Goal: Feedback & Contribution: Contribute content

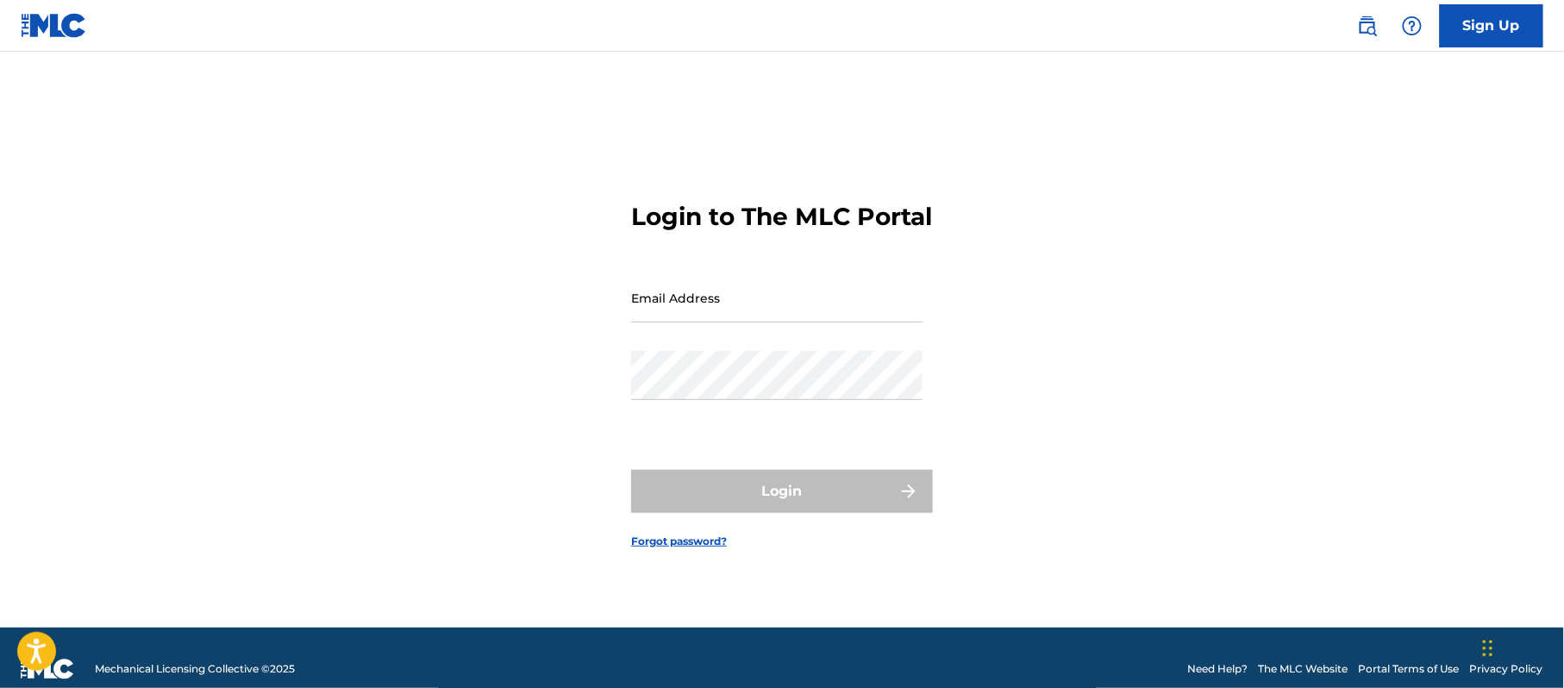
type input "[EMAIL_ADDRESS][DOMAIN_NAME]"
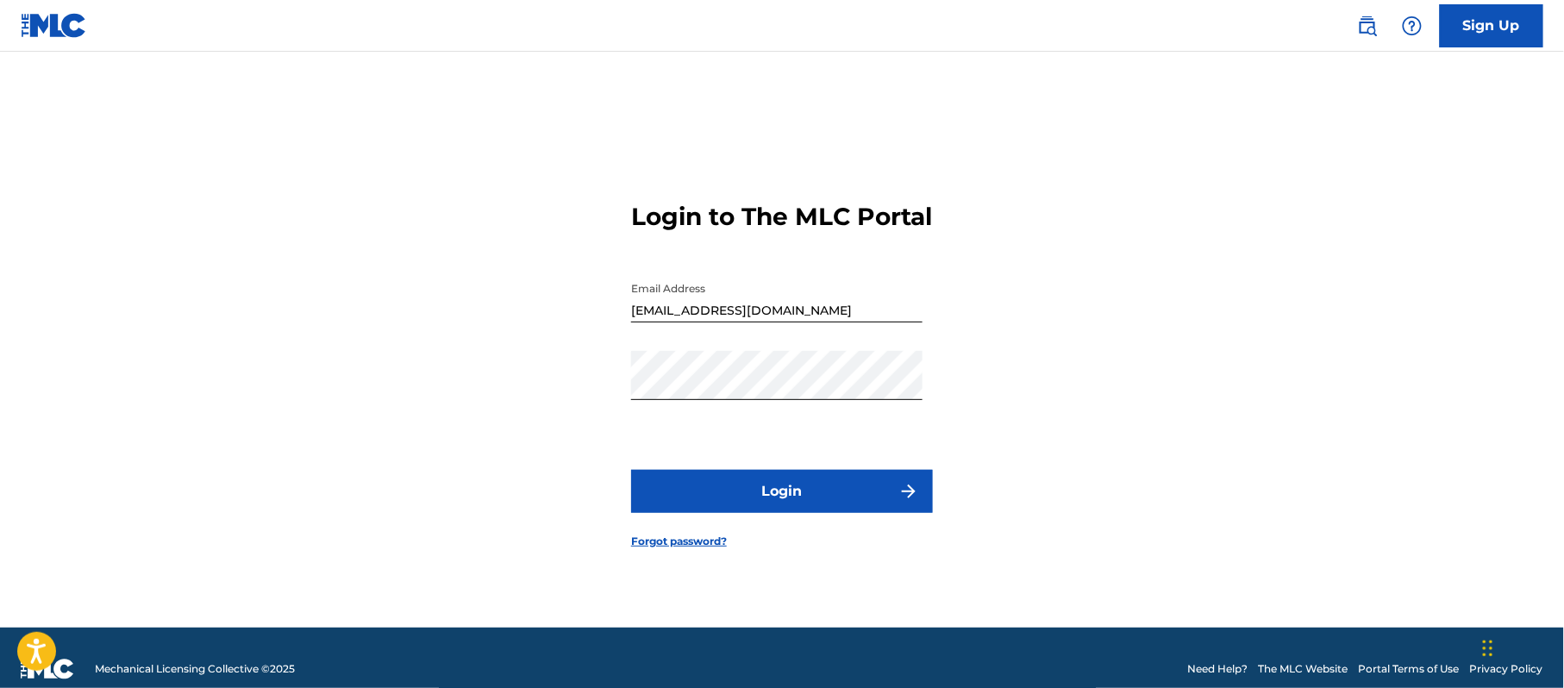
click at [716, 512] on button "Login" at bounding box center [782, 491] width 302 height 43
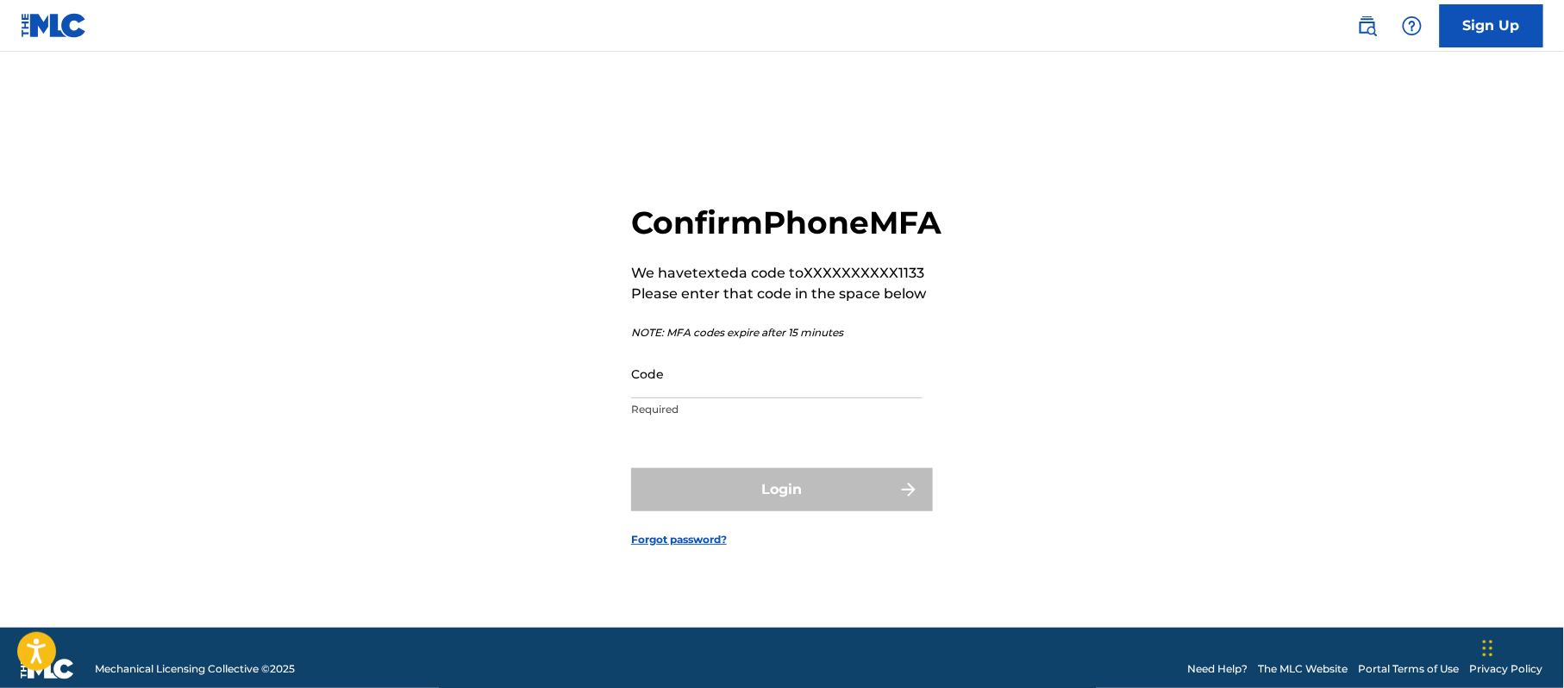
click at [732, 398] on input "Code" at bounding box center [777, 373] width 292 height 49
click at [737, 398] on input "Code" at bounding box center [777, 373] width 292 height 49
paste input "446148"
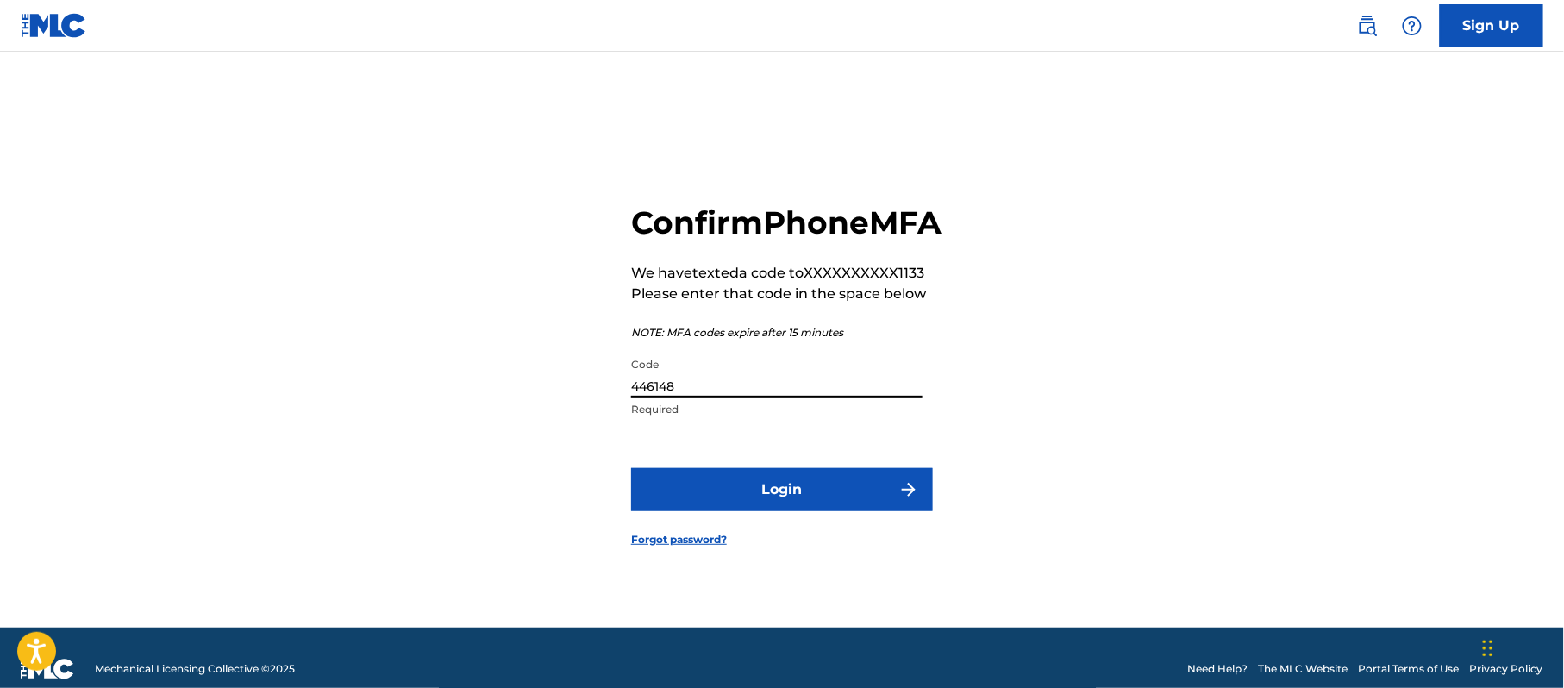
type input "446148"
click at [724, 542] on form "Confirm Phone MFA We have texted a code to XXXXXXXXXX1133 Please enter that cod…" at bounding box center [782, 361] width 302 height 533
click at [746, 511] on button "Login" at bounding box center [782, 489] width 302 height 43
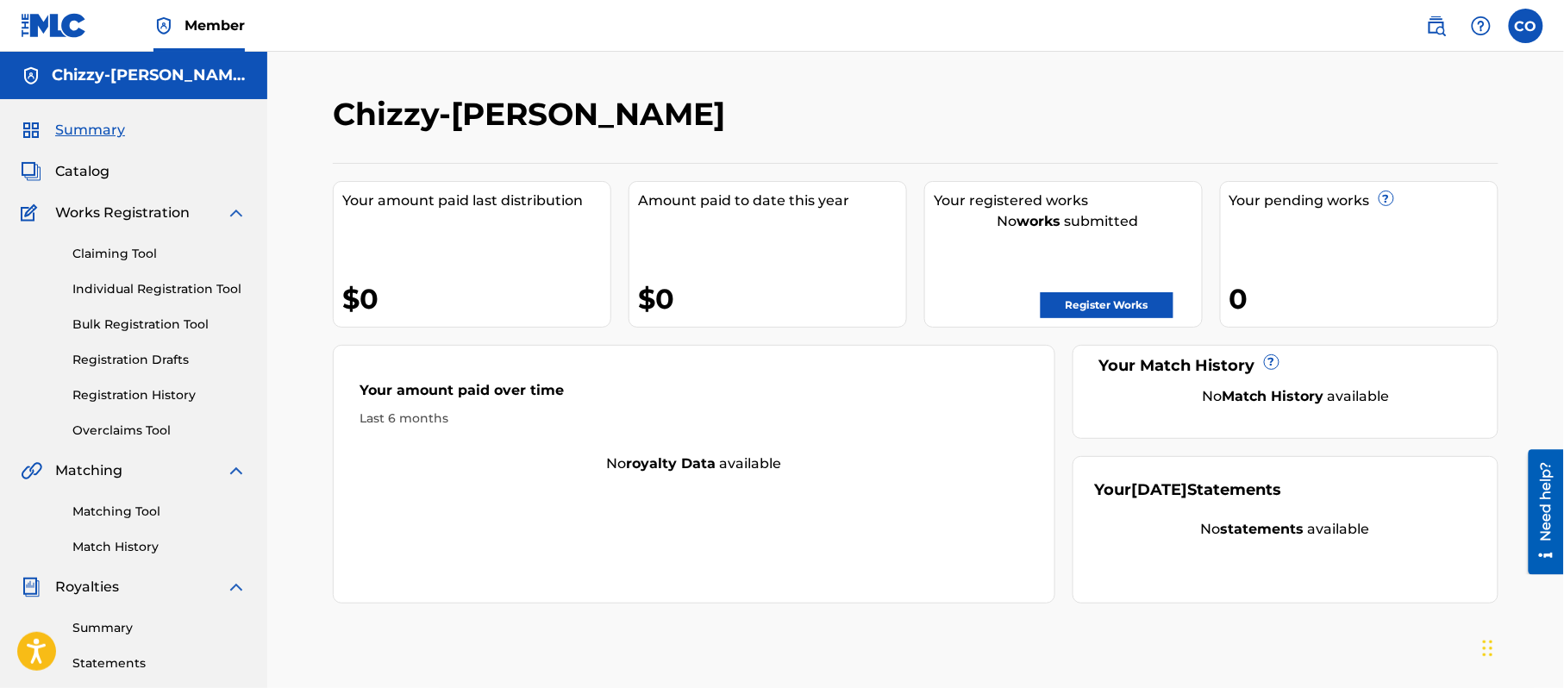
click at [80, 174] on span "Catalog" at bounding box center [82, 171] width 54 height 21
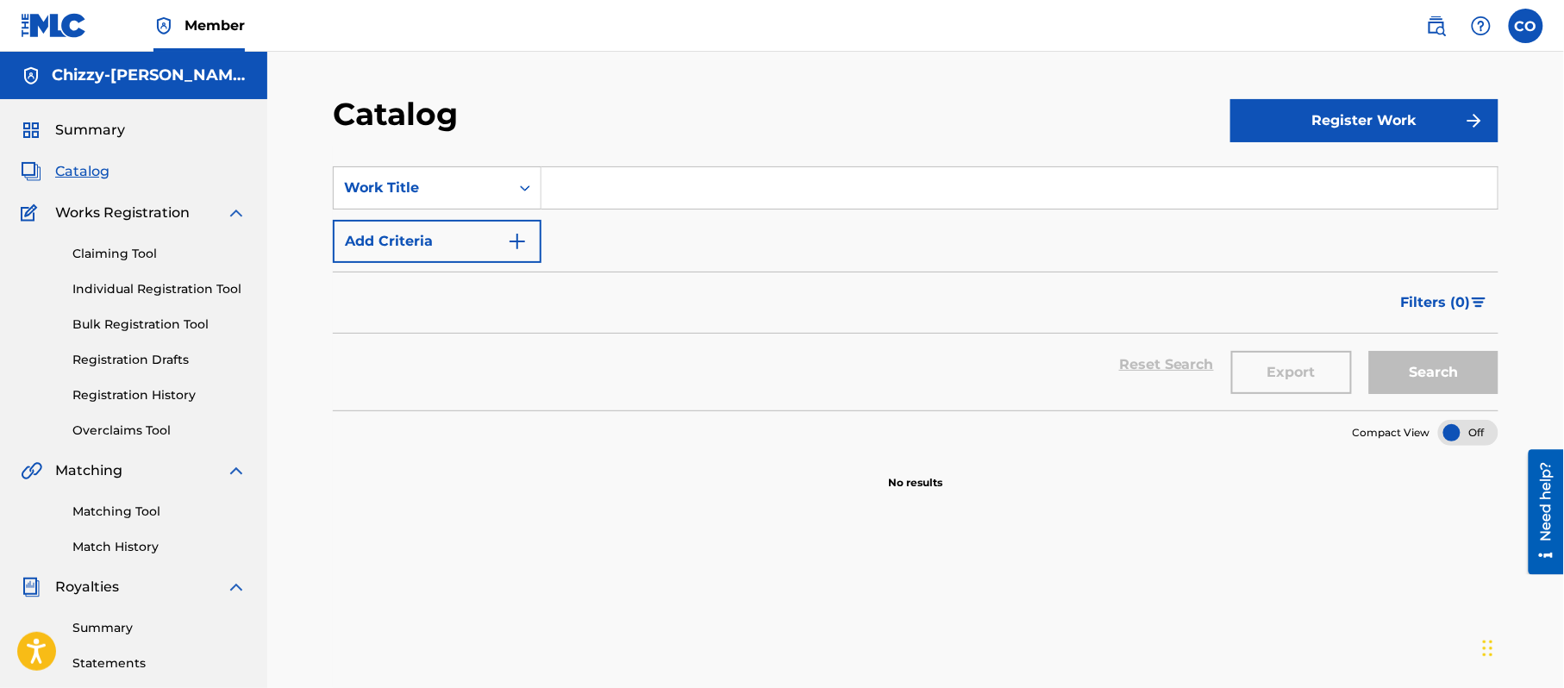
click at [430, 245] on button "Add Criteria" at bounding box center [437, 241] width 209 height 43
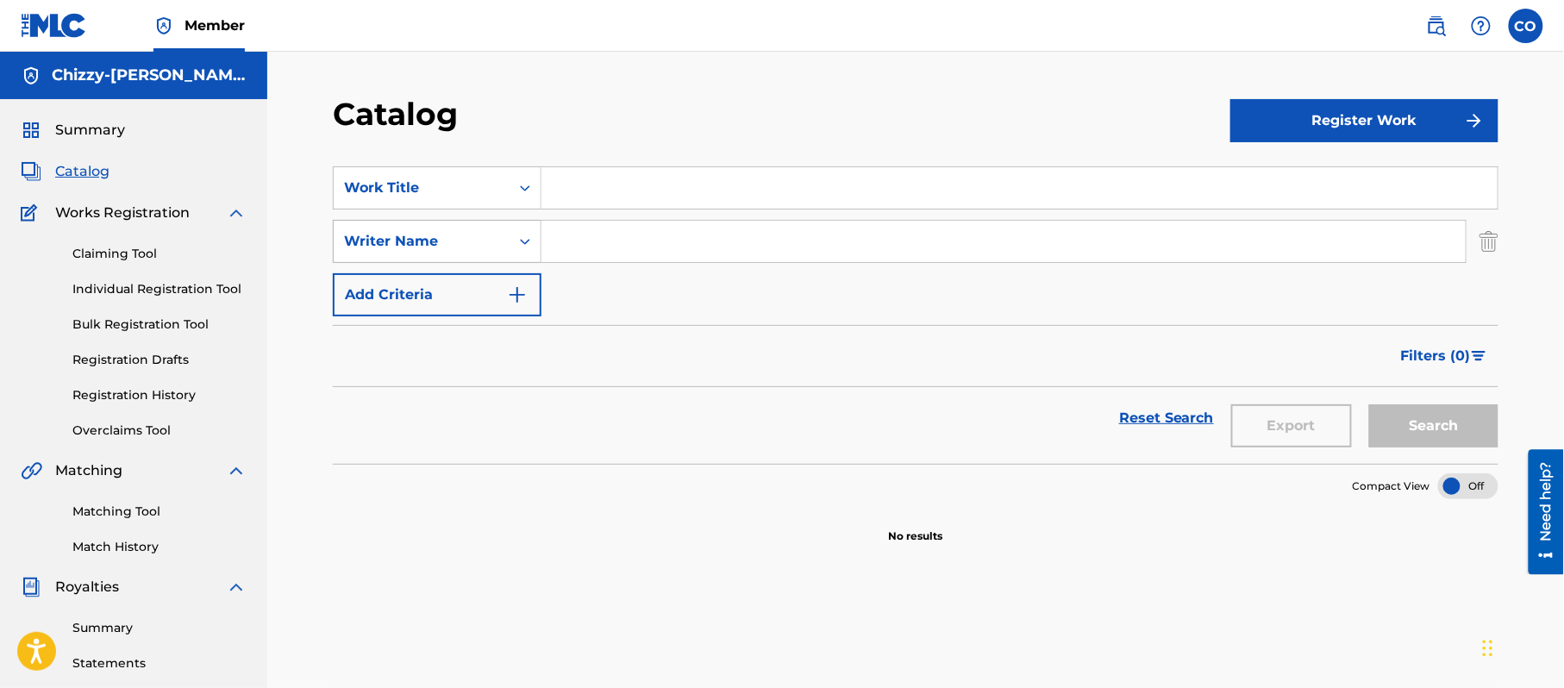
click at [533, 236] on div "Search Form" at bounding box center [525, 241] width 31 height 31
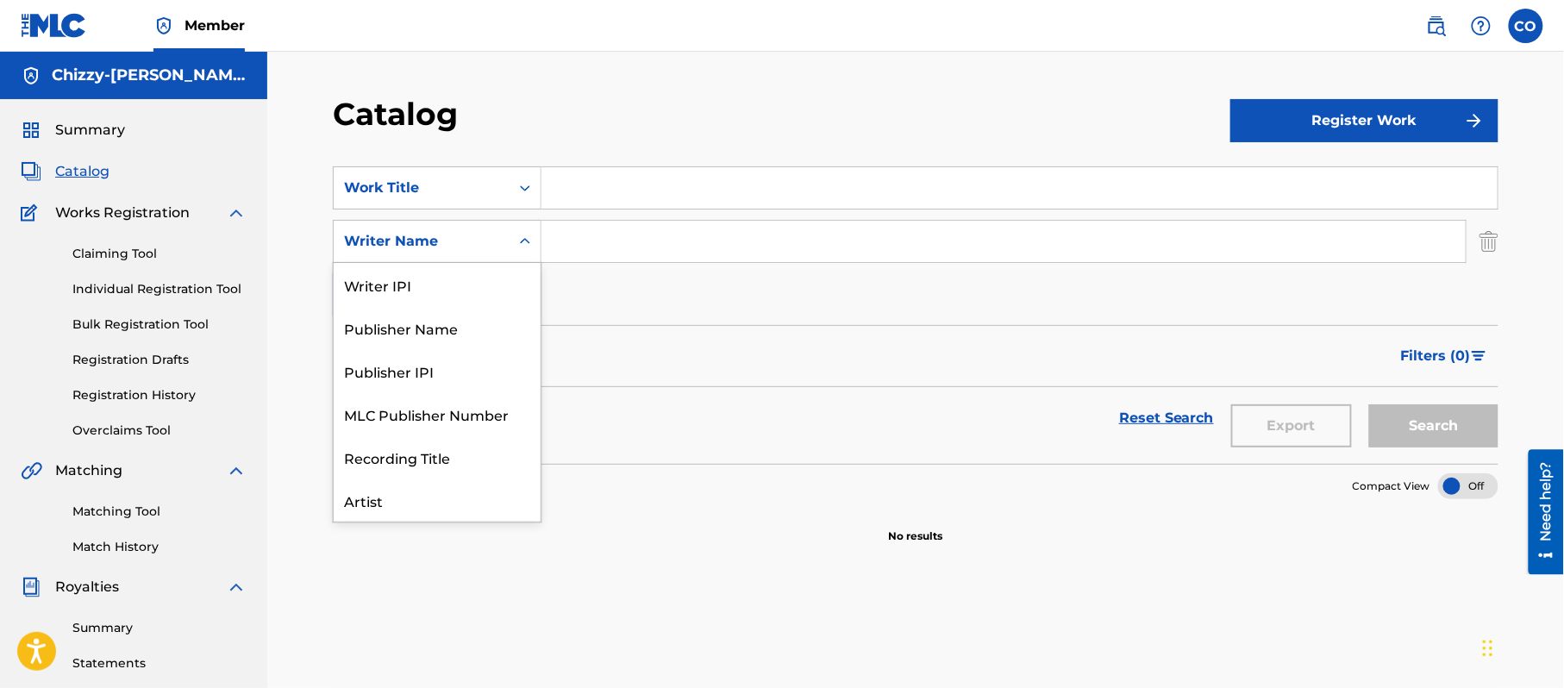
scroll to position [86, 0]
drag, startPoint x: 680, startPoint y: 135, endPoint x: 708, endPoint y: 128, distance: 29.5
click at [680, 135] on div "Catalog" at bounding box center [782, 120] width 898 height 51
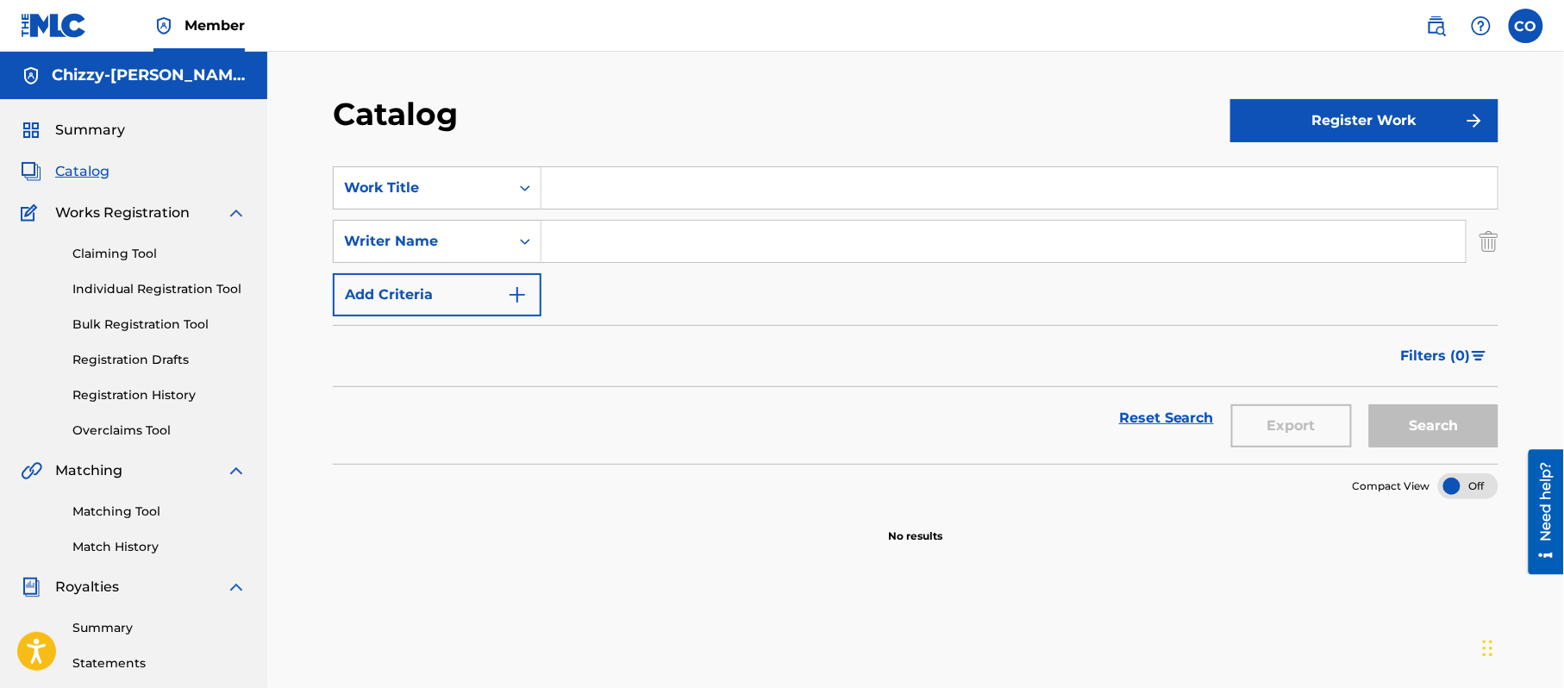
click at [1292, 99] on button "Register Work" at bounding box center [1365, 120] width 268 height 43
click at [1264, 166] on link "Individual" at bounding box center [1365, 176] width 268 height 41
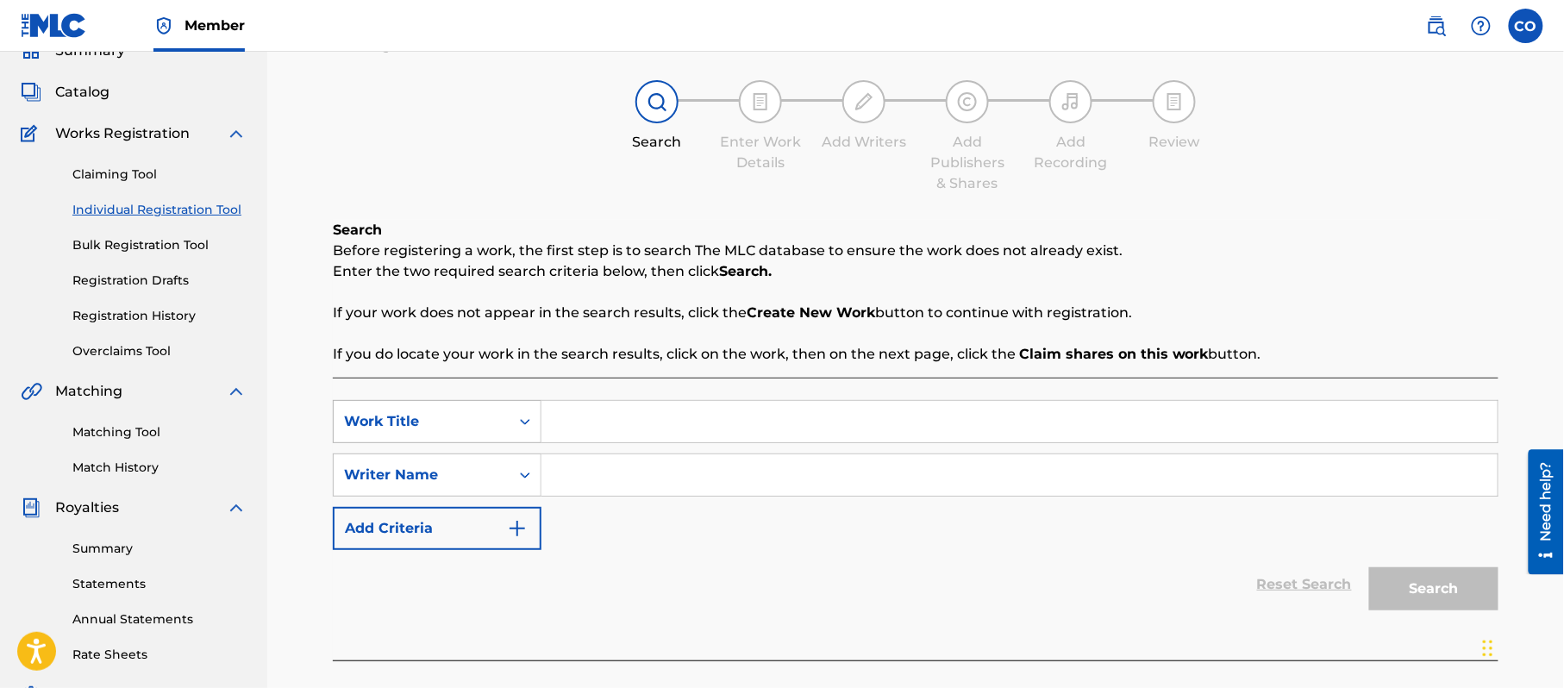
click at [461, 443] on div "Work Title" at bounding box center [437, 421] width 209 height 43
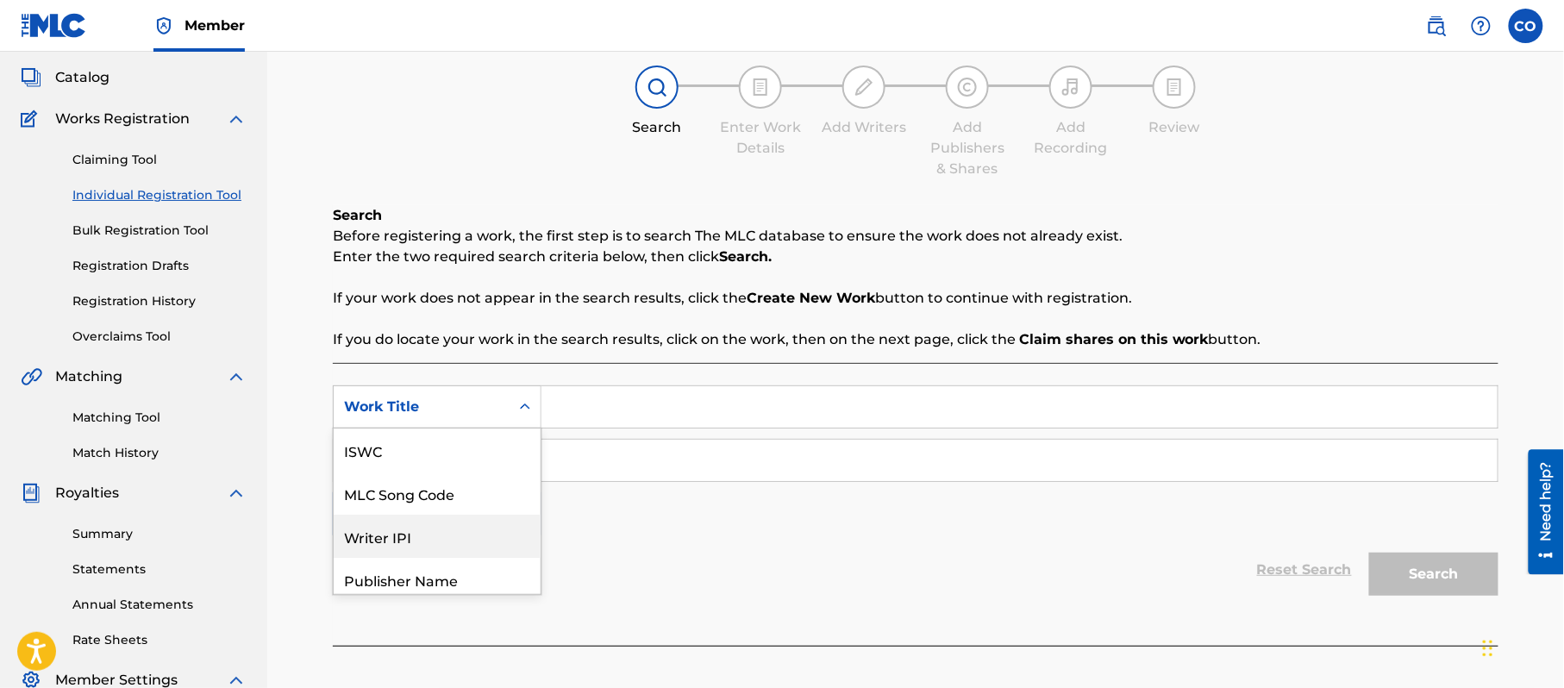
scroll to position [43, 0]
click at [756, 250] on strong "Search." at bounding box center [745, 256] width 53 height 16
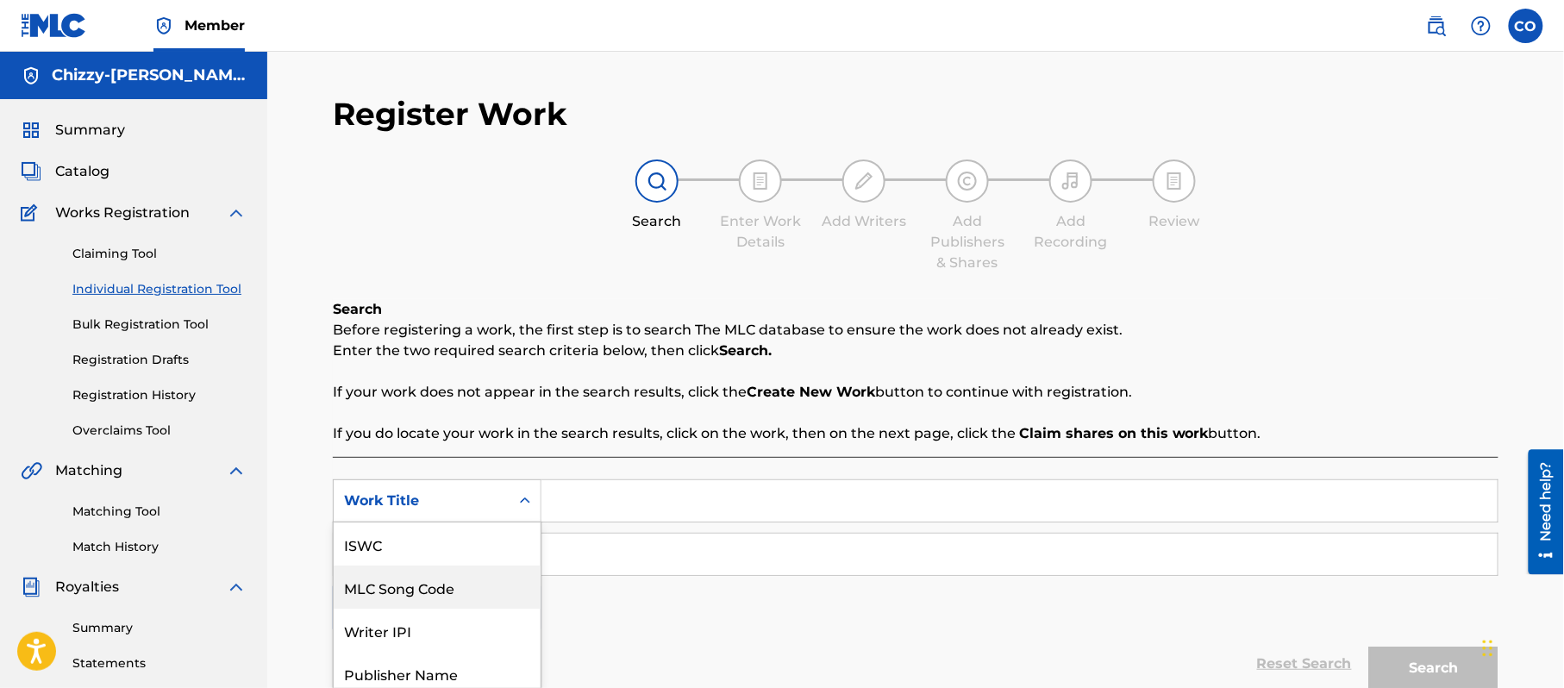
scroll to position [94, 0]
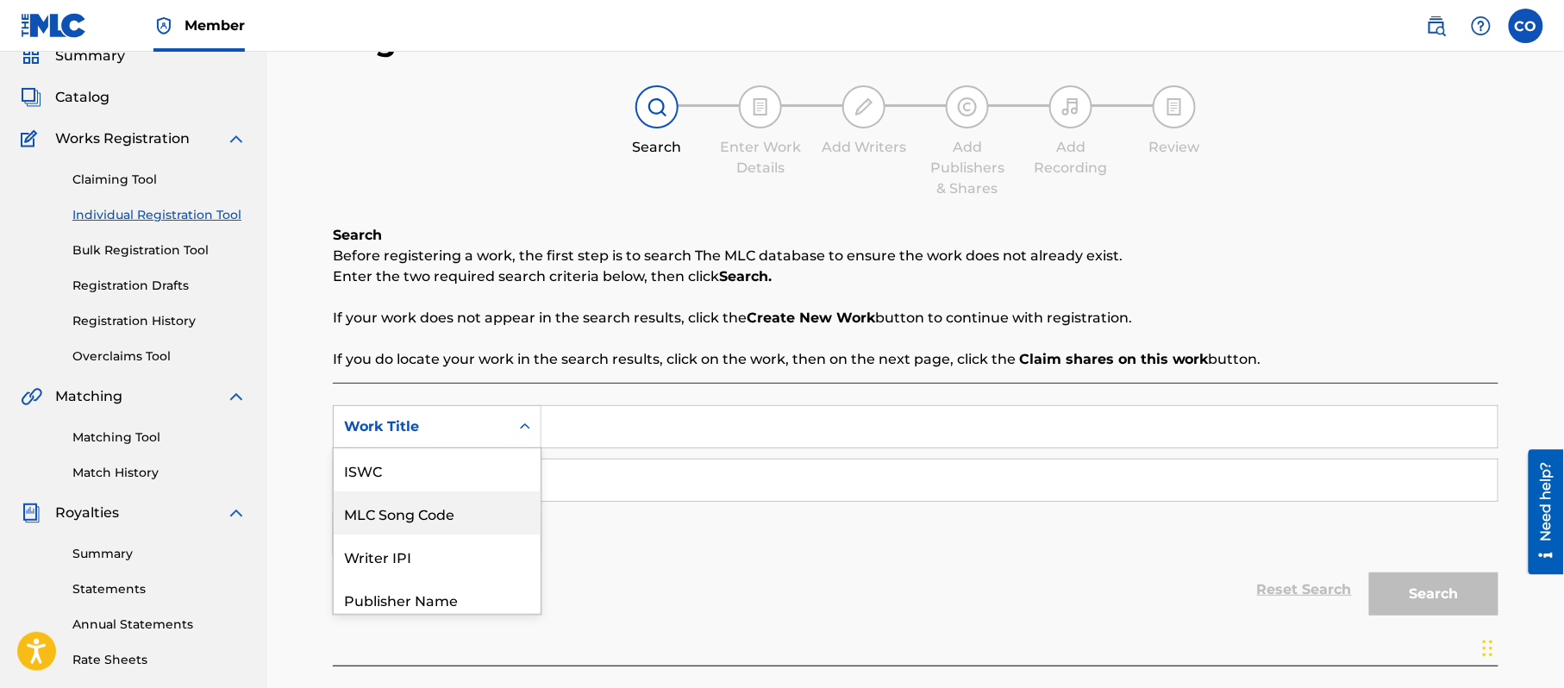
click at [408, 448] on div "7 results available. Use Up and Down to choose options, press Enter to select t…" at bounding box center [437, 426] width 209 height 43
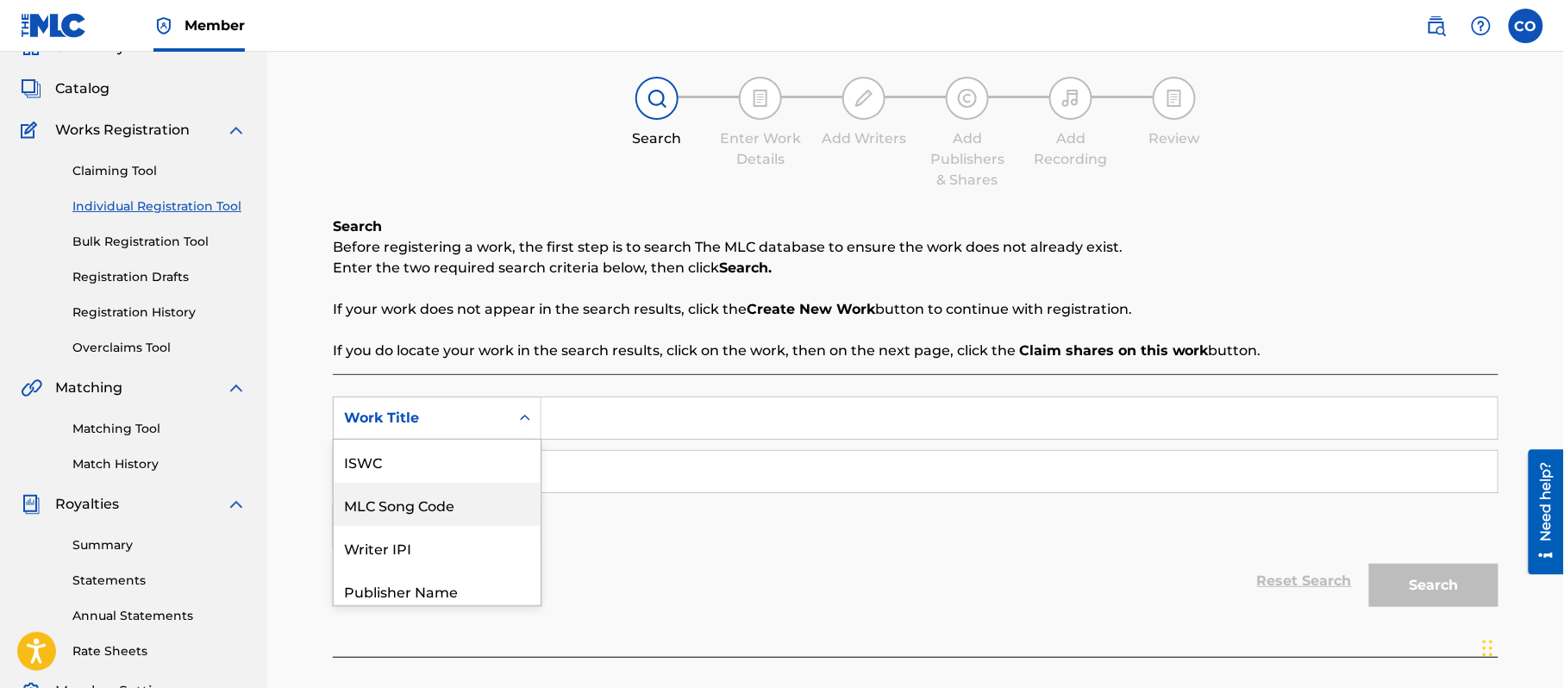
scroll to position [43, 0]
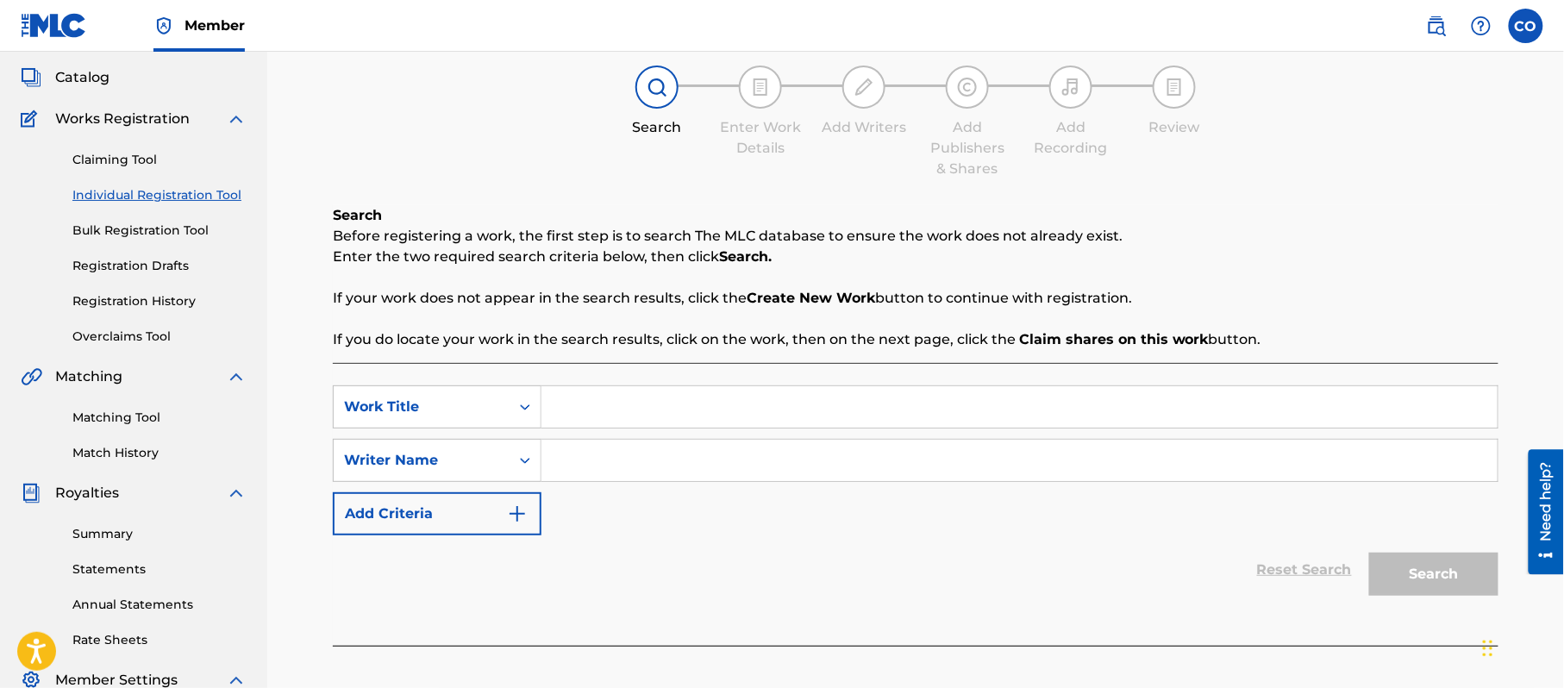
click at [424, 281] on div "Search Before registering a work, the first step is to search The MLC database …" at bounding box center [916, 277] width 1166 height 145
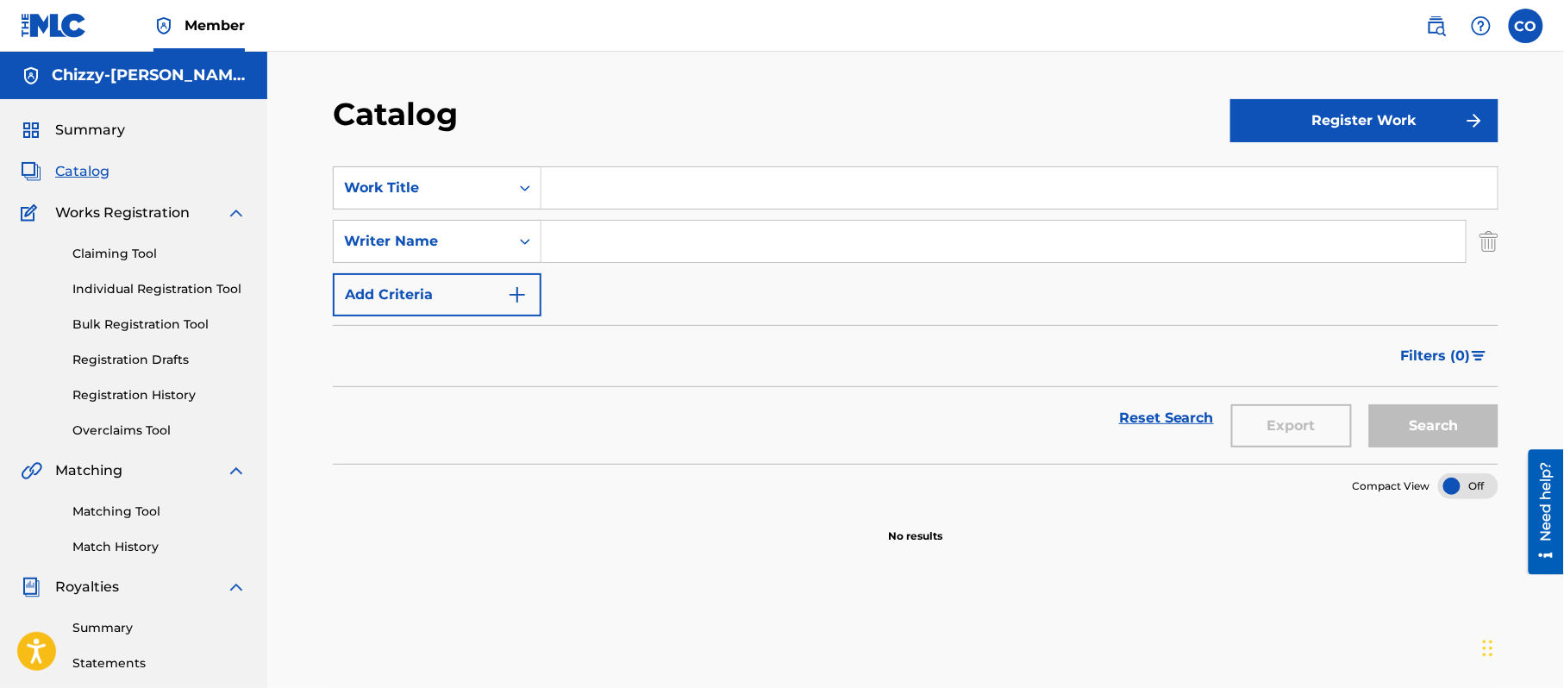
click at [1487, 242] on img "Search Form" at bounding box center [1489, 241] width 19 height 43
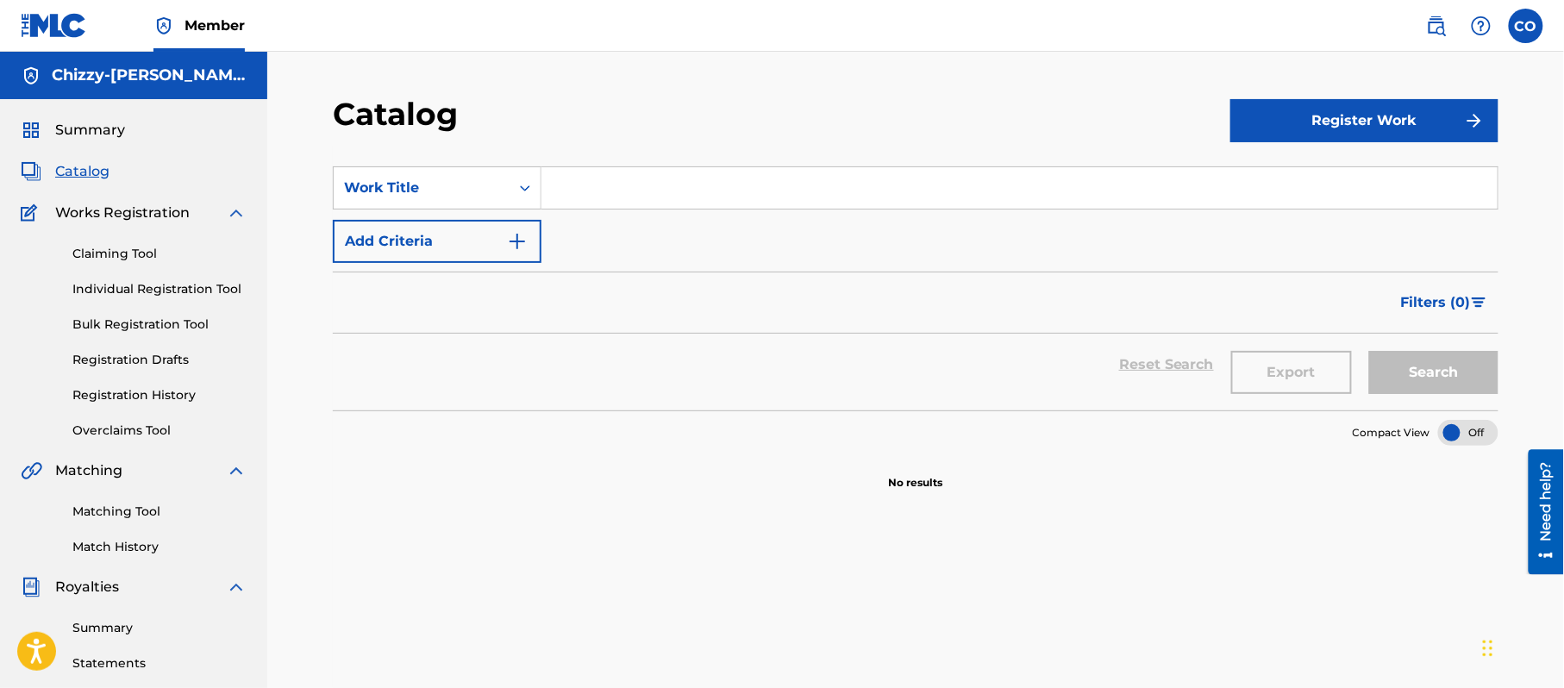
click at [1439, 114] on button "Register Work" at bounding box center [1365, 120] width 268 height 43
click at [1336, 205] on link "By File Upload" at bounding box center [1365, 218] width 268 height 41
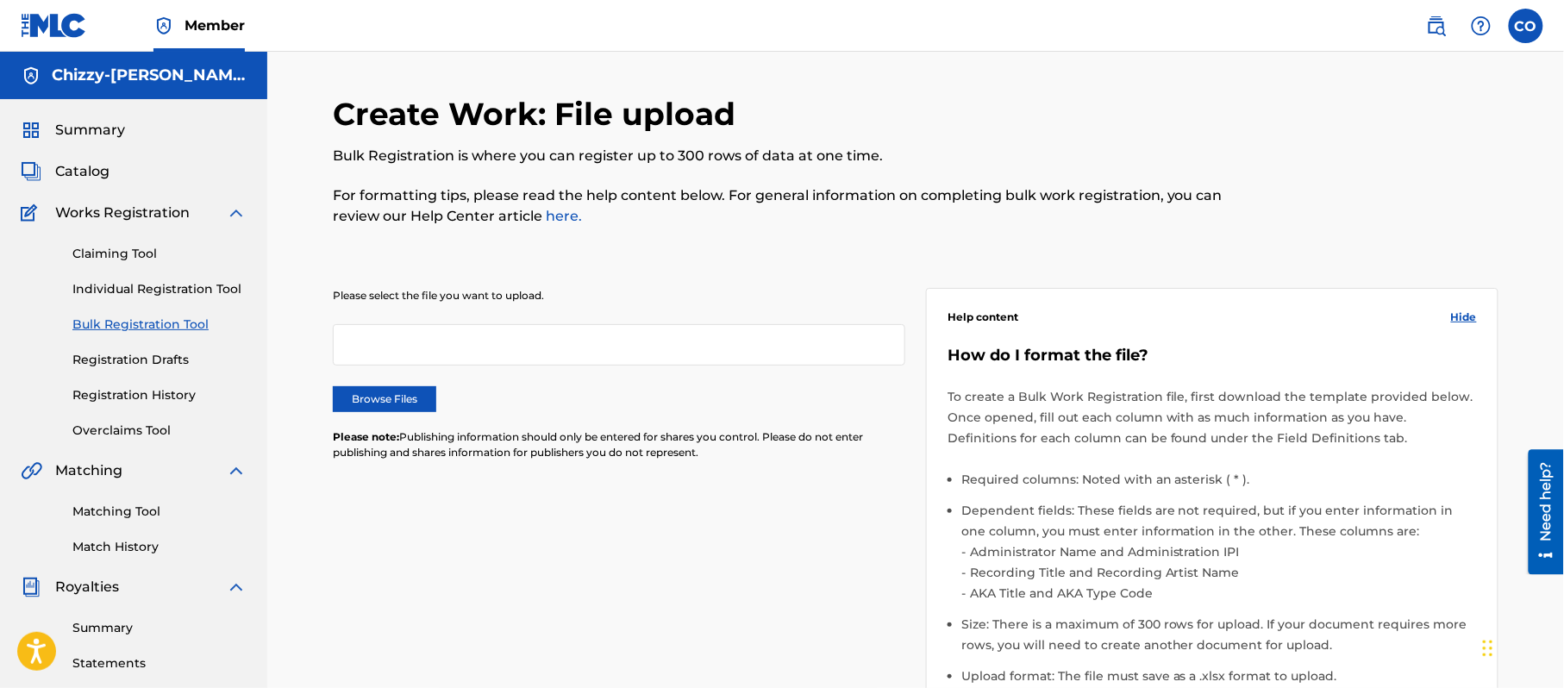
click at [519, 332] on div at bounding box center [619, 344] width 573 height 41
click at [379, 411] on label "Browse Files" at bounding box center [384, 399] width 103 height 26
click at [0, 0] on input "Browse Files" at bounding box center [0, 0] width 0 height 0
